Goal: Task Accomplishment & Management: Use online tool/utility

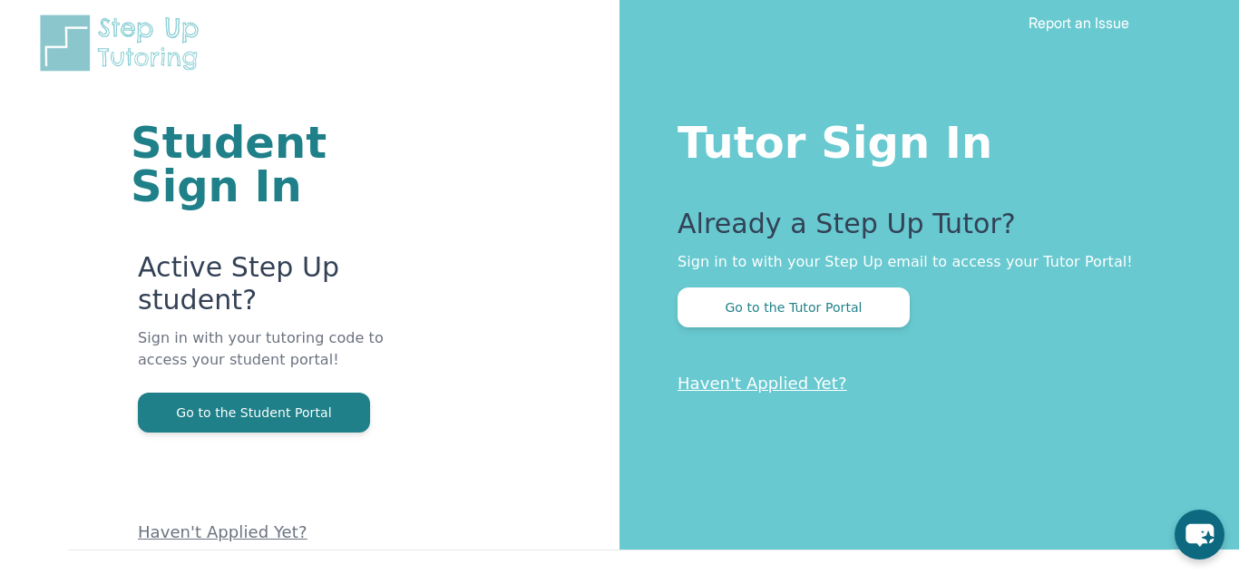
scroll to position [28, 0]
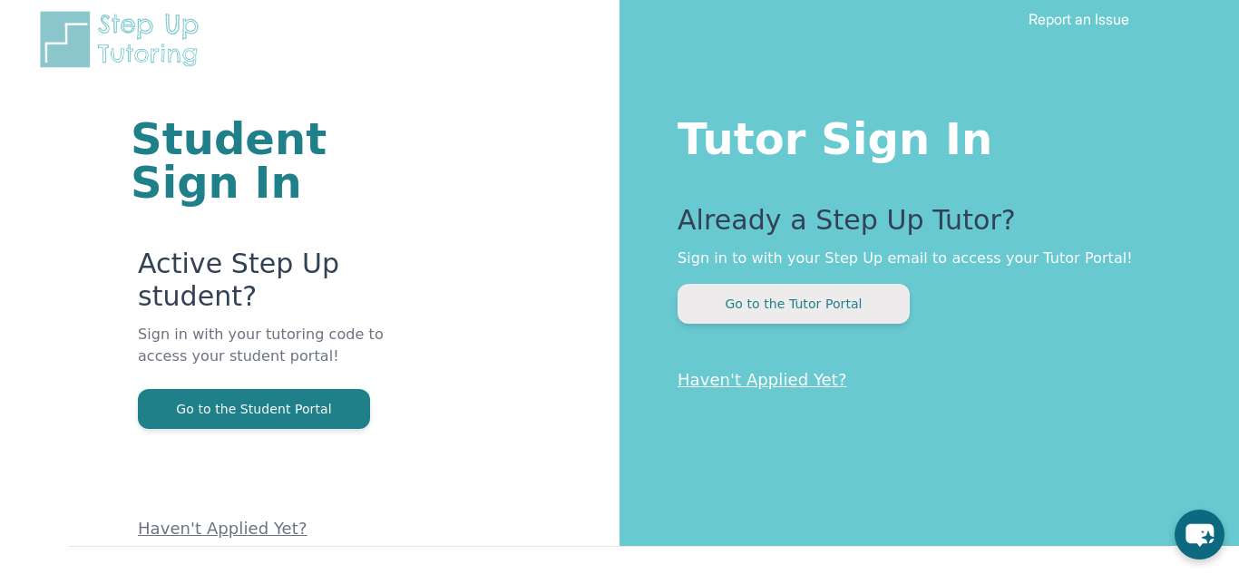
click at [859, 321] on button "Go to the Tutor Portal" at bounding box center [794, 304] width 232 height 40
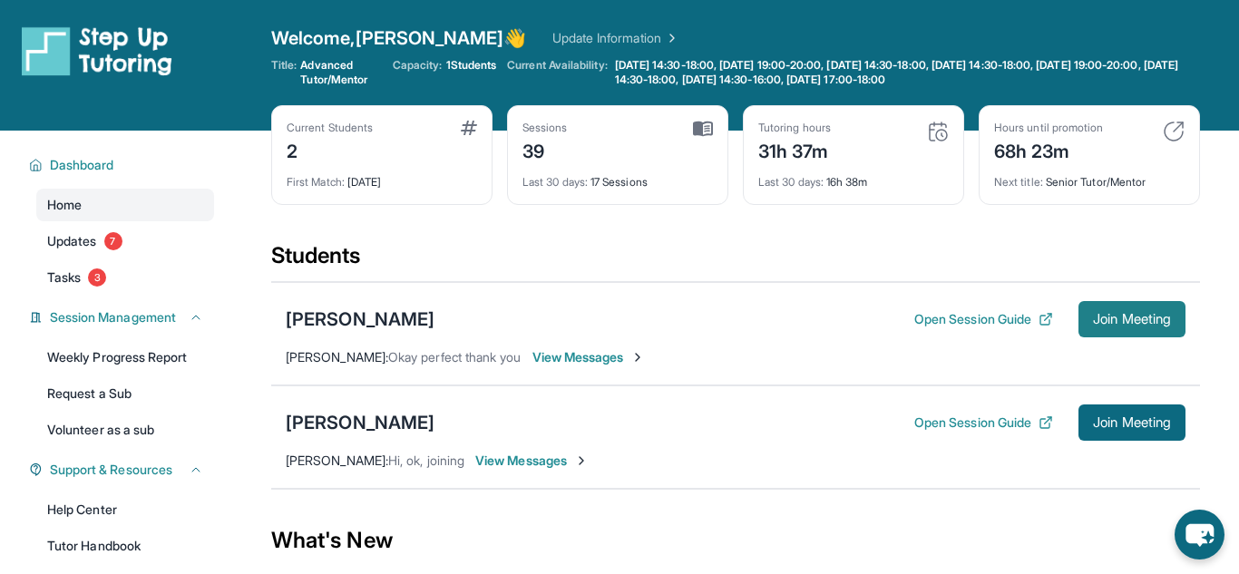
click at [1116, 323] on span "Join Meeting" at bounding box center [1132, 319] width 78 height 11
click at [1123, 322] on span "Join Meeting" at bounding box center [1132, 319] width 78 height 11
